Goal: Navigation & Orientation: Find specific page/section

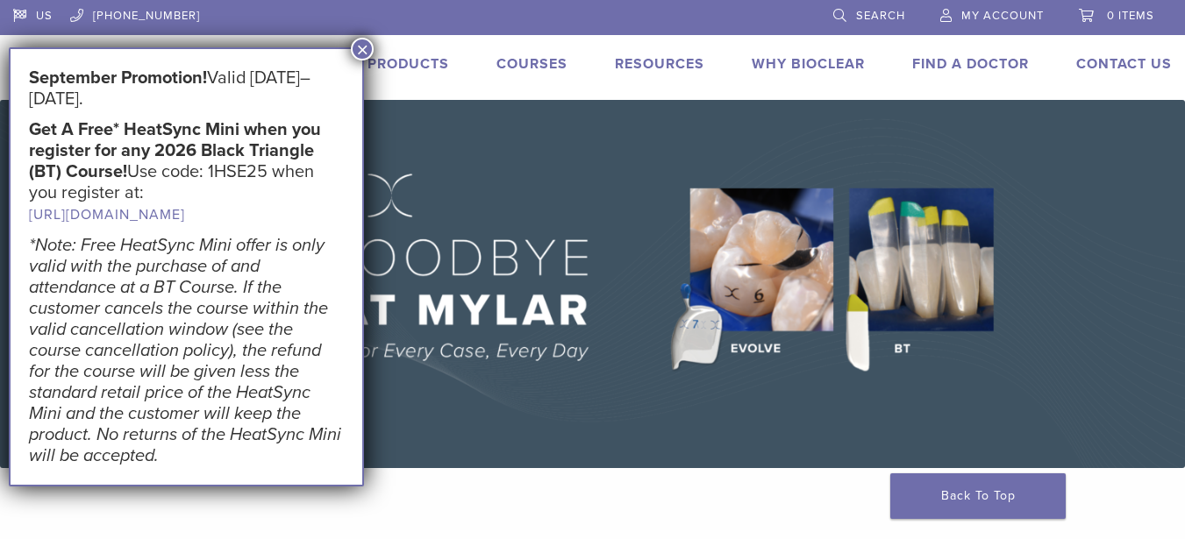
click at [360, 45] on button "×" at bounding box center [362, 49] width 23 height 23
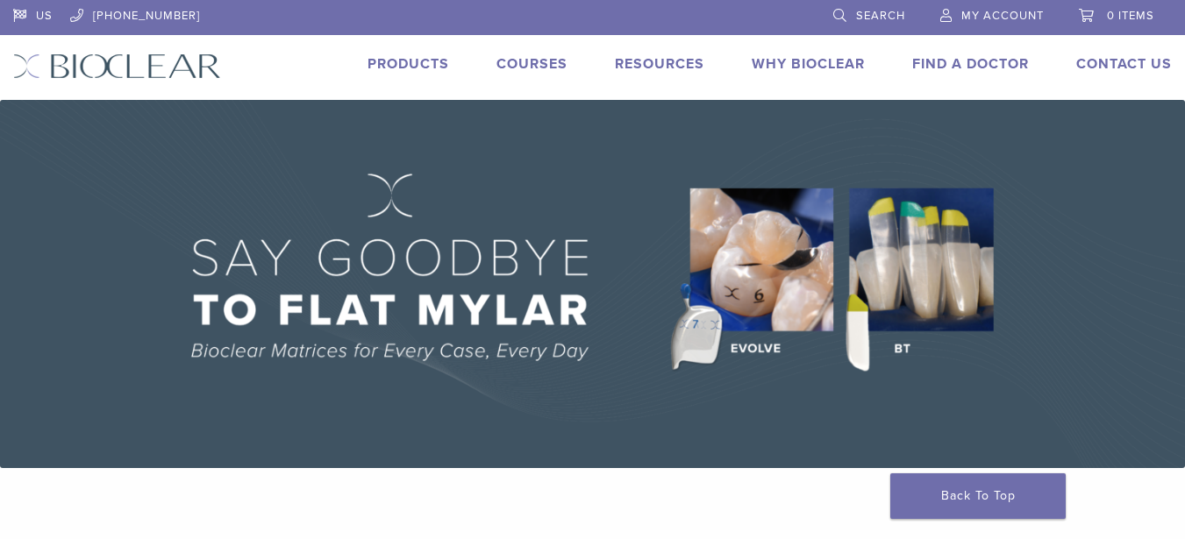
click at [403, 64] on link "Products" at bounding box center [408, 64] width 82 height 18
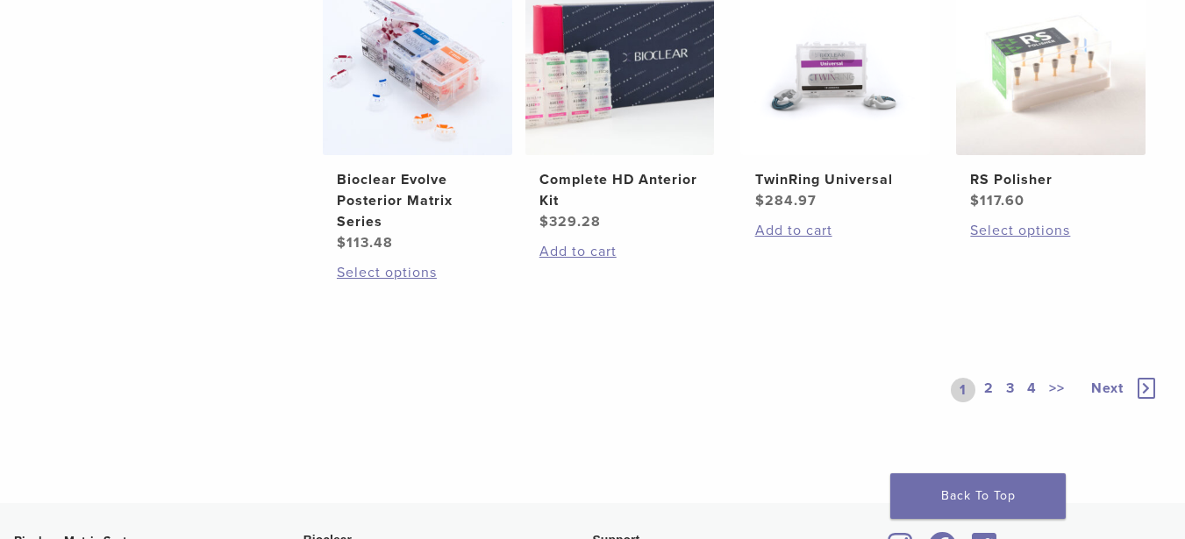
scroll to position [1520, 0]
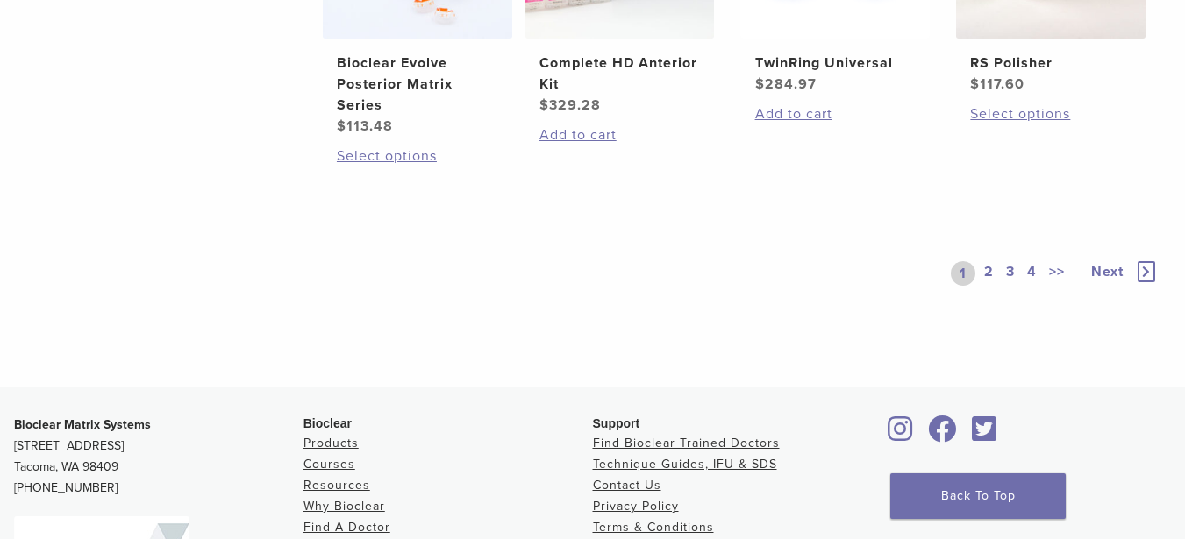
click at [1116, 268] on span "Next" at bounding box center [1107, 272] width 32 height 18
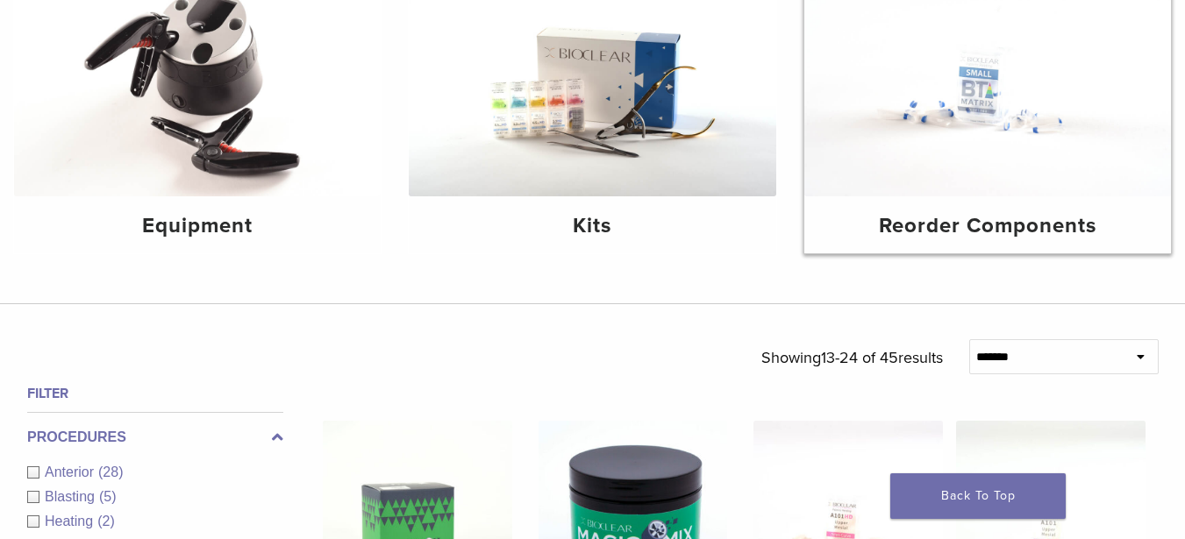
scroll to position [351, 0]
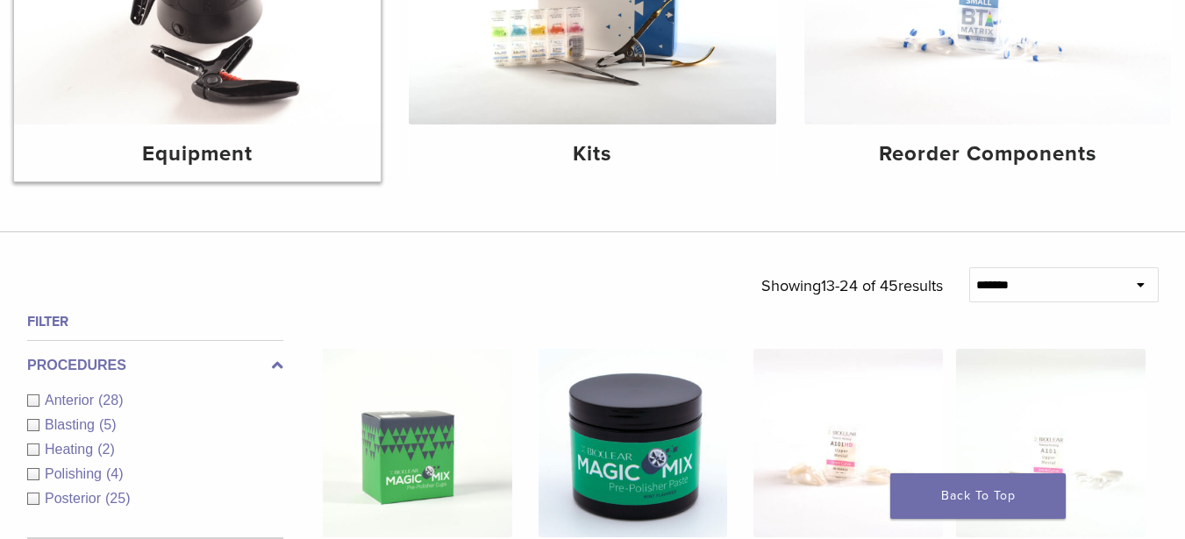
click at [205, 75] on img at bounding box center [197, 2] width 367 height 245
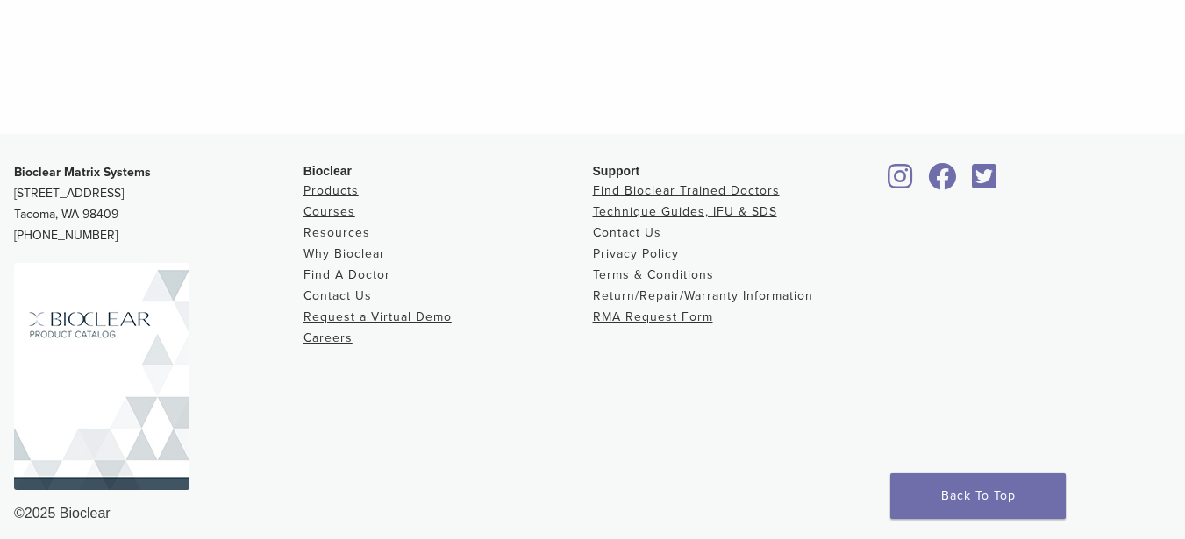
scroll to position [1094, 0]
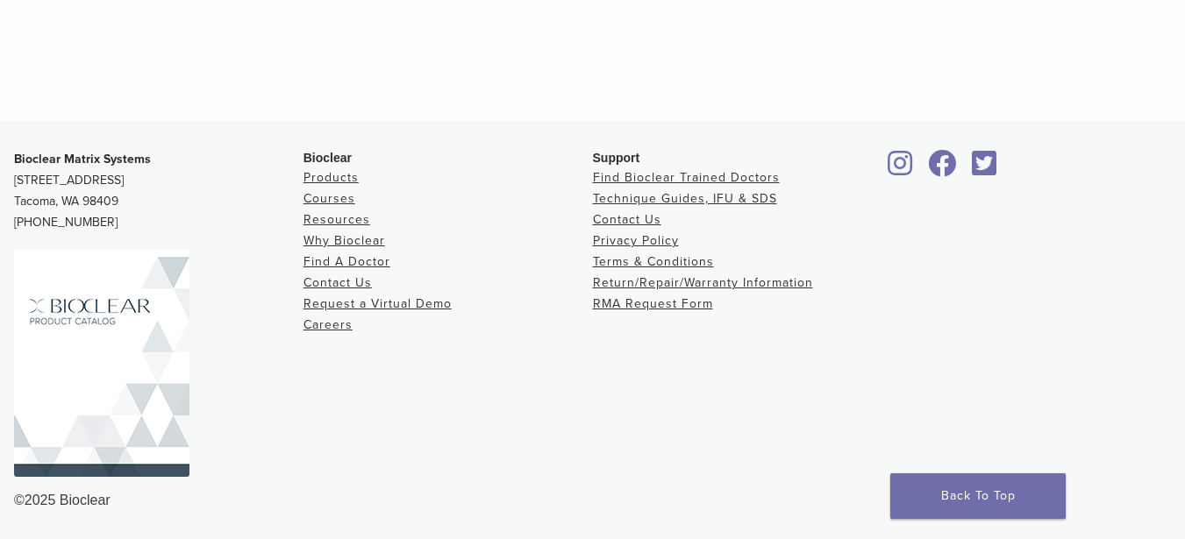
click at [119, 309] on img at bounding box center [101, 363] width 175 height 227
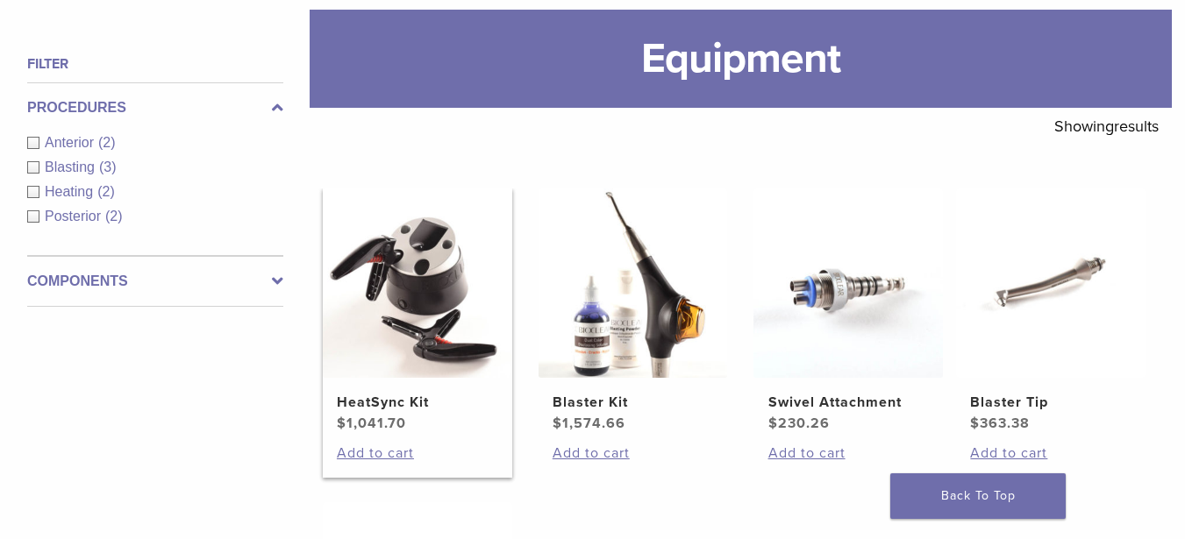
scroll to position [0, 0]
